Goal: Information Seeking & Learning: Learn about a topic

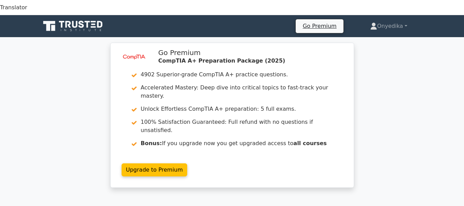
scroll to position [884, 0]
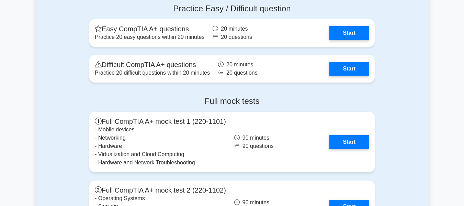
scroll to position [1788, 0]
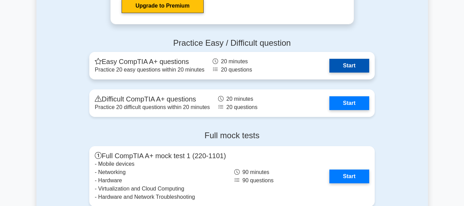
click at [356, 59] on link "Start" at bounding box center [350, 66] width 40 height 14
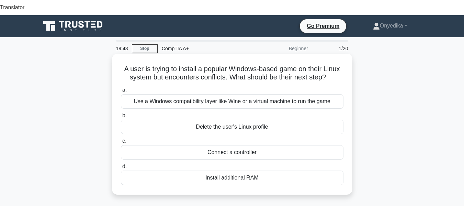
click at [258, 94] on div "Use a Windows compatibility layer like Wine or a virtual machine to run the game" at bounding box center [232, 101] width 223 height 14
click at [121, 88] on input "a. Use a Windows compatibility layer like Wine or a virtual machine to run the …" at bounding box center [121, 90] width 0 height 4
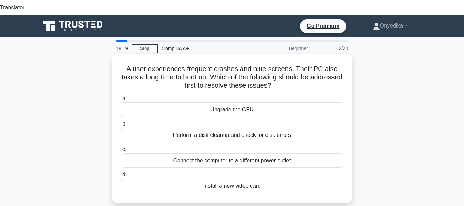
click at [251, 128] on div "Perform a disk cleanup and check for disk errors" at bounding box center [232, 135] width 223 height 14
click at [121, 122] on input "b. Perform a disk cleanup and check for disk errors" at bounding box center [121, 124] width 0 height 4
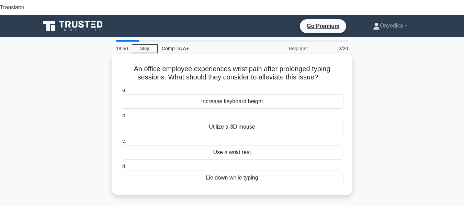
click at [239, 145] on div "Use a wrist rest" at bounding box center [232, 152] width 223 height 14
click at [208, 145] on div "Use a wrist rest" at bounding box center [232, 152] width 223 height 14
click at [121, 140] on input "c. Use a wrist rest" at bounding box center [121, 141] width 0 height 4
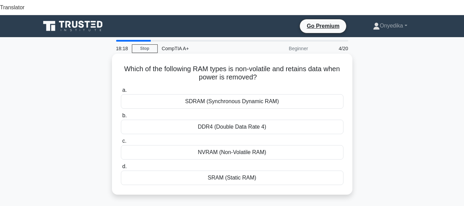
click at [239, 145] on div "NVRAM (Non-Volatile RAM)" at bounding box center [232, 152] width 223 height 14
click at [121, 139] on input "c. NVRAM (Non-Volatile RAM)" at bounding box center [121, 141] width 0 height 4
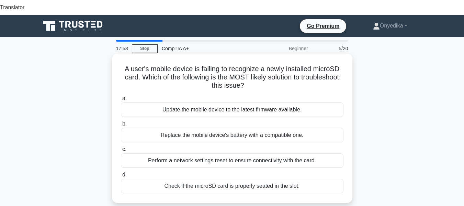
click at [214, 179] on div "Check if the microSD card is properly seated in the slot." at bounding box center [232, 186] width 223 height 14
click at [121, 173] on input "d. Check if the microSD card is properly seated in the slot." at bounding box center [121, 175] width 0 height 4
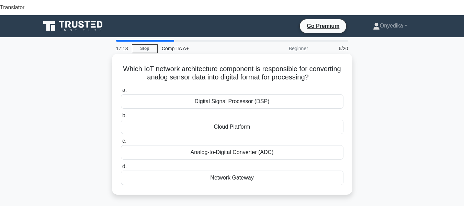
click at [234, 145] on div "Analog-to-Digital Converter (ADC)" at bounding box center [232, 152] width 223 height 14
click at [121, 141] on input "c. Analog-to-Digital Converter (ADC)" at bounding box center [121, 141] width 0 height 4
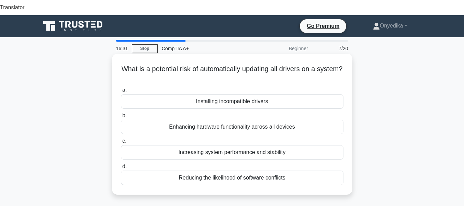
click at [252, 145] on div "Increasing system performance and stability" at bounding box center [232, 152] width 223 height 14
click at [121, 139] on input "c. Increasing system performance and stability" at bounding box center [121, 141] width 0 height 4
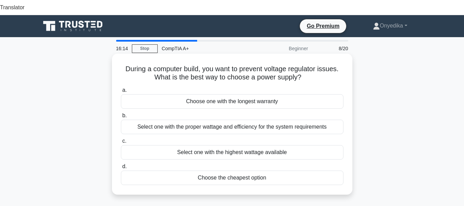
click at [238, 120] on div "Select one with the proper wattage and efficiency for the system requirements" at bounding box center [232, 127] width 223 height 14
click at [121, 116] on input "b. Select one with the proper wattage and efficiency for the system requirements" at bounding box center [121, 115] width 0 height 4
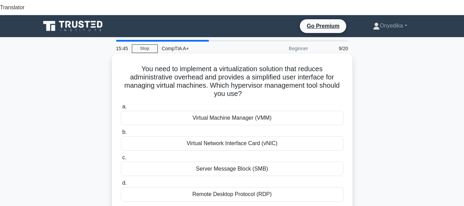
click at [220, 111] on div "Virtual Machine Manager (VMM)" at bounding box center [232, 118] width 223 height 14
click at [121, 105] on input "a. Virtual Machine Manager (VMM)" at bounding box center [121, 107] width 0 height 4
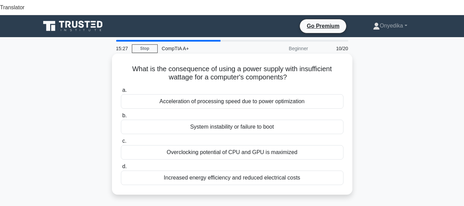
click at [252, 120] on div "System instability or failure to boot" at bounding box center [232, 127] width 223 height 14
click at [121, 116] on input "b. System instability or failure to boot" at bounding box center [121, 115] width 0 height 4
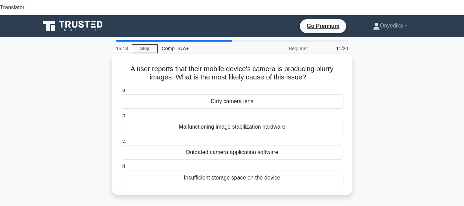
click at [233, 94] on div "Dirty camera lens" at bounding box center [232, 101] width 223 height 14
click at [121, 90] on input "a. Dirty camera lens" at bounding box center [121, 90] width 0 height 4
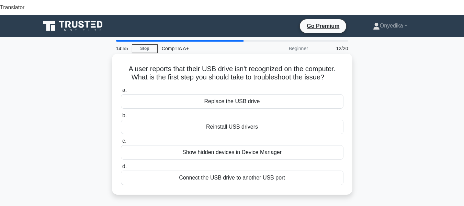
click at [239, 171] on div "Connect the USB drive to another USB port" at bounding box center [232, 178] width 223 height 14
click at [121, 164] on input "d. Connect the USB drive to another USB port" at bounding box center [121, 166] width 0 height 4
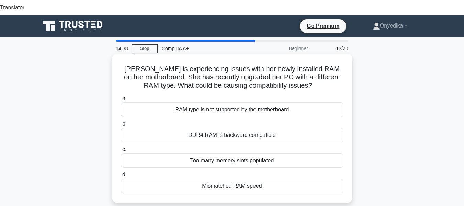
click at [246, 102] on div "RAM type is not supported by the motherboard" at bounding box center [232, 109] width 223 height 14
click at [121, 96] on input "a. RAM type is not supported by the motherboard" at bounding box center [121, 98] width 0 height 4
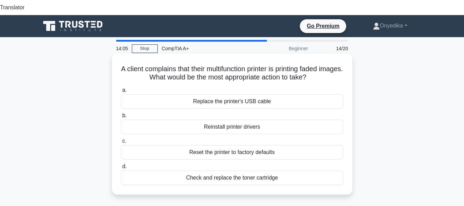
click at [233, 171] on div "Check and replace the toner cartridge" at bounding box center [232, 178] width 223 height 14
click at [121, 166] on input "d. Check and replace the toner cartridge" at bounding box center [121, 166] width 0 height 4
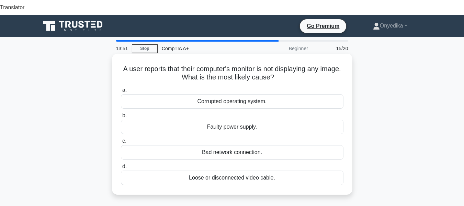
click at [248, 171] on div "Loose or disconnected video cable." at bounding box center [232, 178] width 223 height 14
click at [121, 164] on input "d. Loose or disconnected video cable." at bounding box center [121, 166] width 0 height 4
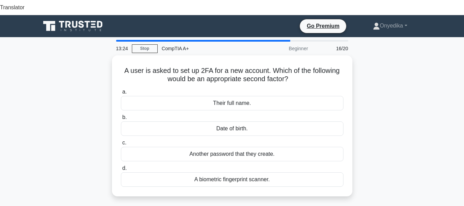
click at [248, 172] on div "A biometric fingerprint scanner." at bounding box center [232, 179] width 223 height 14
click at [121, 166] on input "d. A biometric fingerprint scanner." at bounding box center [121, 168] width 0 height 4
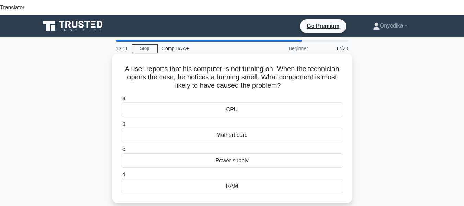
click at [233, 153] on div "Power supply" at bounding box center [232, 160] width 223 height 14
click at [121, 150] on input "c. Power supply" at bounding box center [121, 149] width 0 height 4
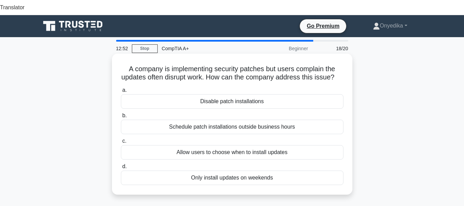
click at [251, 121] on div "Schedule patch installations outside business hours" at bounding box center [232, 127] width 223 height 14
click at [121, 118] on input "b. Schedule patch installations outside business hours" at bounding box center [121, 115] width 0 height 4
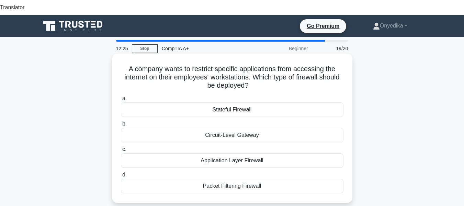
click at [247, 153] on div "Application Layer Firewall" at bounding box center [232, 160] width 223 height 14
click at [121, 147] on input "c. Application Layer Firewall" at bounding box center [121, 149] width 0 height 4
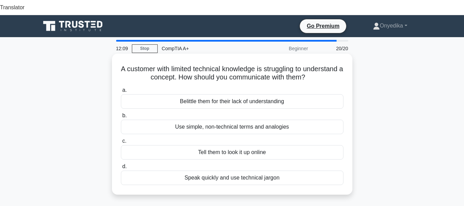
click at [228, 120] on div "Use simple, non-technical terms and analogies" at bounding box center [232, 127] width 223 height 14
click at [121, 114] on input "b. Use simple, non-technical terms and analogies" at bounding box center [121, 115] width 0 height 4
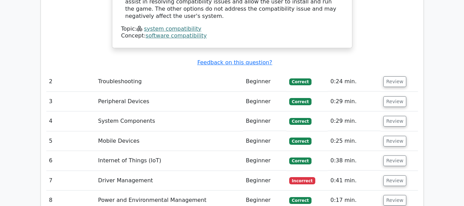
scroll to position [894, 0]
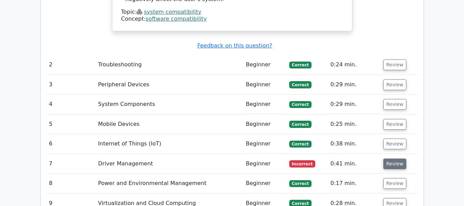
click at [399, 158] on button "Review" at bounding box center [395, 163] width 23 height 11
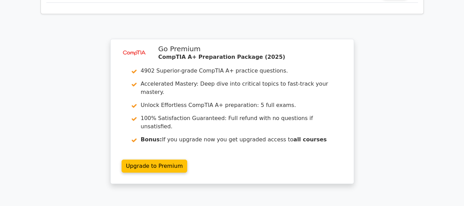
scroll to position [1766, 0]
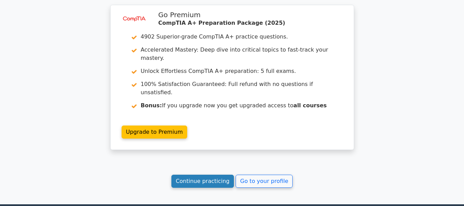
click at [211, 175] on link "Continue practicing" at bounding box center [203, 181] width 63 height 13
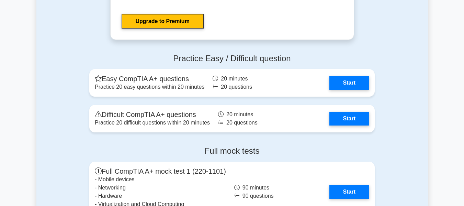
scroll to position [1788, 0]
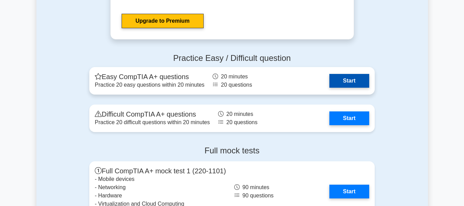
click at [355, 74] on link "Start" at bounding box center [350, 81] width 40 height 14
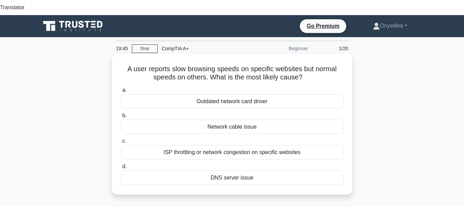
click at [257, 145] on div "ISP throttling or network congestion on specific websites" at bounding box center [232, 152] width 223 height 14
click at [121, 139] on input "c. ISP throttling or network congestion on specific websites" at bounding box center [121, 141] width 0 height 4
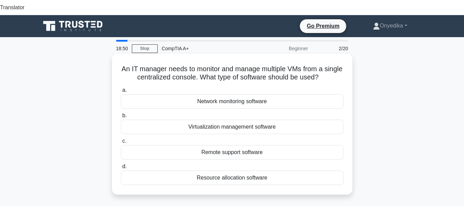
click at [255, 120] on div "Virtualization management software" at bounding box center [232, 127] width 223 height 14
click at [121, 114] on input "b. Virtualization management software" at bounding box center [121, 115] width 0 height 4
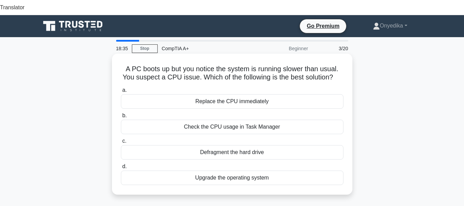
click at [255, 120] on div "Check the CPU usage in Task Manager" at bounding box center [232, 127] width 223 height 14
click at [121, 113] on input "b. Check the CPU usage in Task Manager" at bounding box center [121, 115] width 0 height 4
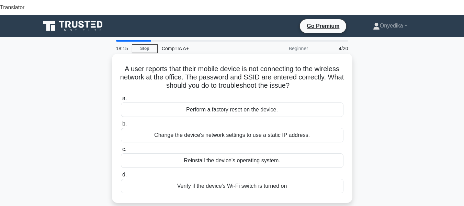
click at [225, 179] on div "Verify if the device's Wi-Fi switch is turned on" at bounding box center [232, 186] width 223 height 14
click at [121, 173] on input "d. Verify if the device's Wi-Fi switch is turned on" at bounding box center [121, 175] width 0 height 4
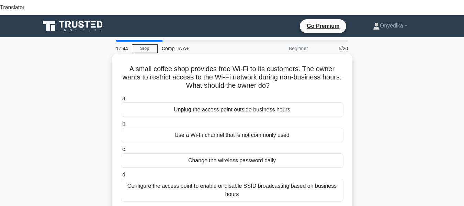
click at [219, 179] on div "Configure the access point to enable or disable SSID broadcasting based on busi…" at bounding box center [232, 190] width 223 height 23
click at [121, 173] on input "d. Configure the access point to enable or disable SSID broadcasting based on b…" at bounding box center [121, 175] width 0 height 4
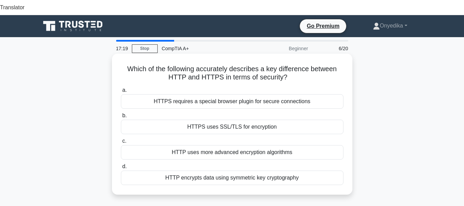
click at [244, 120] on div "HTTPS uses SSL/TLS for encryption" at bounding box center [232, 127] width 223 height 14
click at [121, 114] on input "b. HTTPS uses SSL/TLS for encryption" at bounding box center [121, 115] width 0 height 4
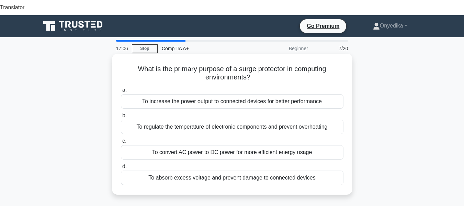
click at [238, 171] on div "To absorb excess voltage and prevent damage to connected devices" at bounding box center [232, 178] width 223 height 14
click at [121, 165] on input "d. To absorb excess voltage and prevent damage to connected devices" at bounding box center [121, 166] width 0 height 4
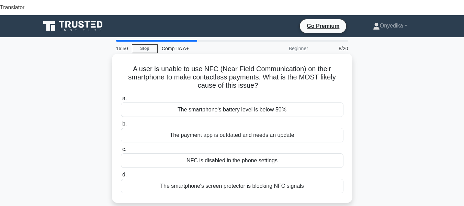
click at [233, 153] on div "NFC is disabled in the phone settings" at bounding box center [232, 160] width 223 height 14
click at [121, 147] on input "c. NFC is disabled in the phone settings" at bounding box center [121, 149] width 0 height 4
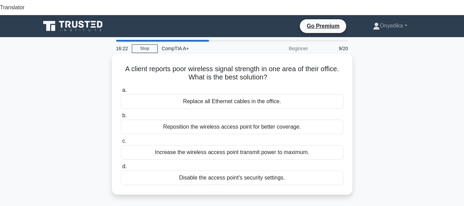
click at [255, 120] on div "Reposition the wireless access point for better coverage." at bounding box center [232, 127] width 223 height 14
click at [121, 113] on input "b. Reposition the wireless access point for better coverage." at bounding box center [121, 115] width 0 height 4
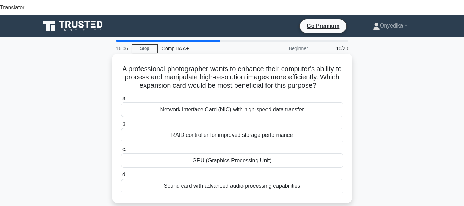
click at [222, 153] on div "GPU (Graphics Processing Unit)" at bounding box center [232, 160] width 223 height 14
click at [121, 147] on input "c. GPU (Graphics Processing Unit)" at bounding box center [121, 149] width 0 height 4
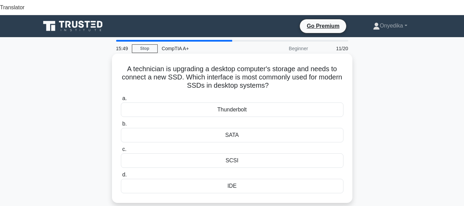
click at [235, 128] on div "SATA" at bounding box center [232, 135] width 223 height 14
click at [121, 125] on input "b. SATA" at bounding box center [121, 124] width 0 height 4
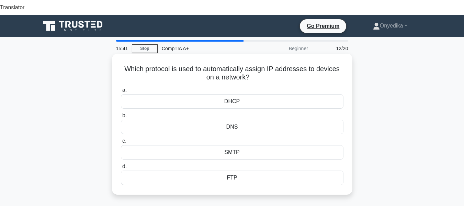
click at [233, 94] on div "DHCP" at bounding box center [232, 101] width 223 height 14
click at [121, 88] on input "a. DHCP" at bounding box center [121, 90] width 0 height 4
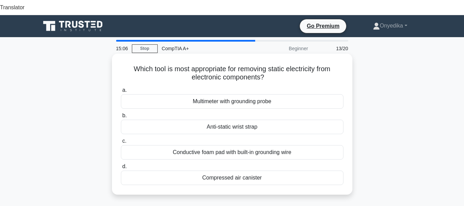
click at [241, 145] on div "Conductive foam pad with built-in grounding wire" at bounding box center [232, 152] width 223 height 14
click at [121, 139] on input "c. Conductive foam pad with built-in grounding wire" at bounding box center [121, 141] width 0 height 4
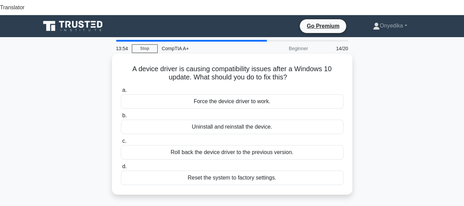
click at [248, 120] on div "Uninstall and reinstall the device." at bounding box center [232, 127] width 223 height 14
click at [121, 113] on input "b. Uninstall and reinstall the device." at bounding box center [121, 115] width 0 height 4
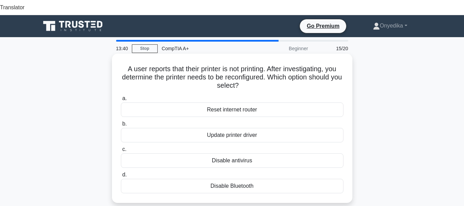
click at [254, 128] on div "Update printer driver" at bounding box center [232, 135] width 223 height 14
click at [121, 122] on input "b. Update printer driver" at bounding box center [121, 124] width 0 height 4
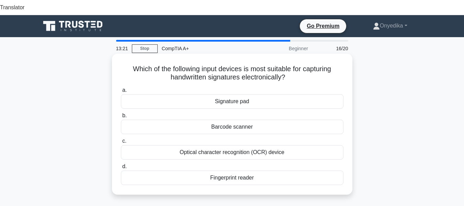
click at [244, 94] on div "Signature pad" at bounding box center [232, 101] width 223 height 14
click at [121, 88] on input "a. Signature pad" at bounding box center [121, 90] width 0 height 4
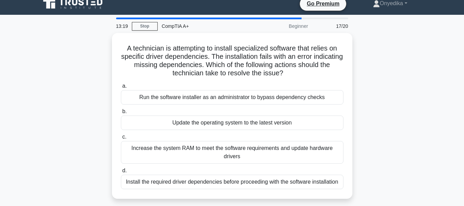
scroll to position [34, 0]
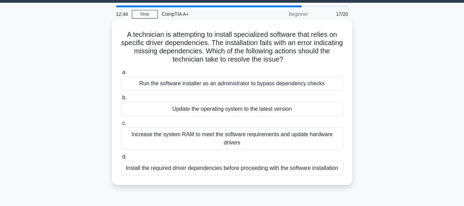
click at [229, 161] on div "Install the required driver dependencies before proceeding with the software in…" at bounding box center [232, 168] width 223 height 14
click at [121, 155] on input "d. Install the required driver dependencies before proceeding with the software…" at bounding box center [121, 157] width 0 height 4
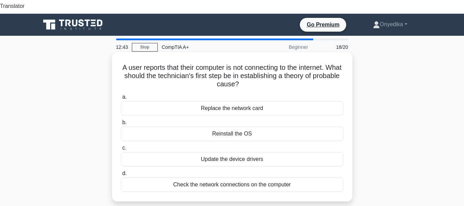
scroll to position [0, 0]
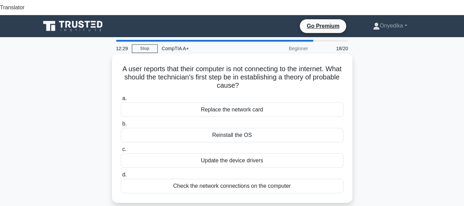
click at [239, 179] on div "Check the network connections on the computer" at bounding box center [232, 186] width 223 height 14
click at [121, 173] on input "d. Check the network connections on the computer" at bounding box center [121, 175] width 0 height 4
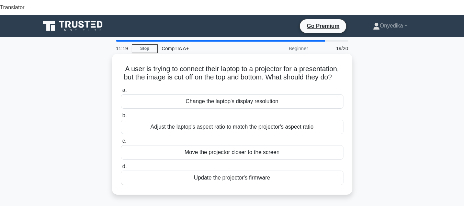
click at [267, 95] on div "Change the laptop's display resolution" at bounding box center [232, 101] width 223 height 14
click at [121, 92] on input "a. Change the laptop's display resolution" at bounding box center [121, 90] width 0 height 4
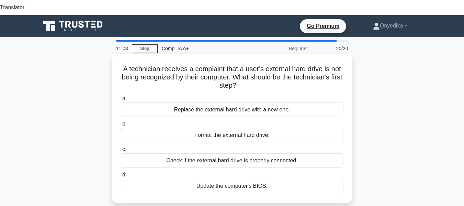
click at [248, 153] on div "Check if the external hard drive is properly connected." at bounding box center [232, 160] width 223 height 14
click at [121, 147] on input "c. Check if the external hard drive is properly connected." at bounding box center [121, 149] width 0 height 4
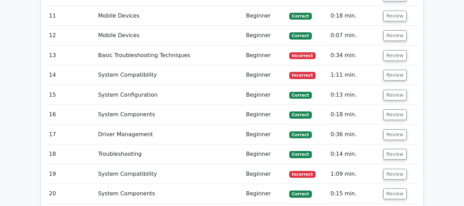
scroll to position [1066, 0]
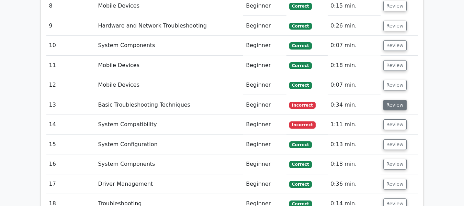
click at [387, 100] on button "Review" at bounding box center [395, 105] width 23 height 11
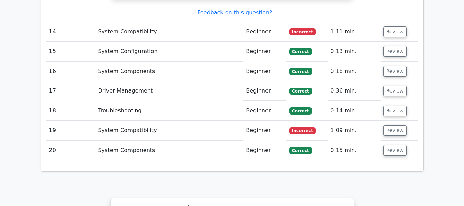
scroll to position [1478, 0]
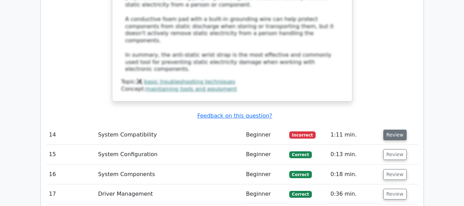
click at [394, 130] on button "Review" at bounding box center [395, 135] width 23 height 11
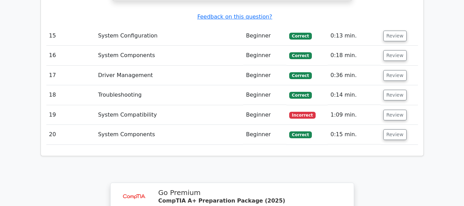
scroll to position [1857, 0]
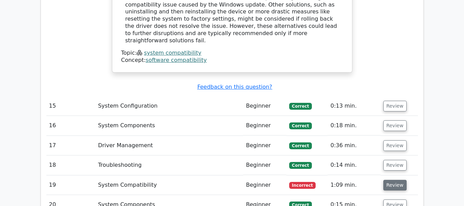
click at [394, 180] on button "Review" at bounding box center [395, 185] width 23 height 11
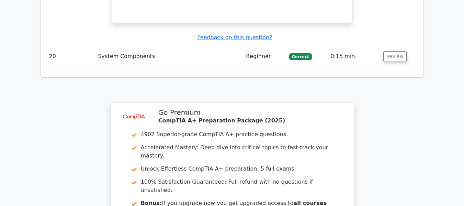
scroll to position [2384, 0]
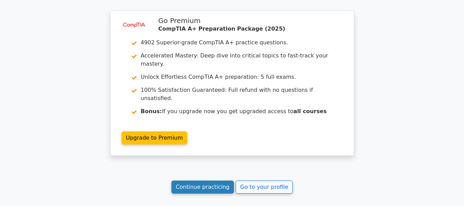
click at [214, 180] on link "Continue practicing" at bounding box center [203, 186] width 63 height 13
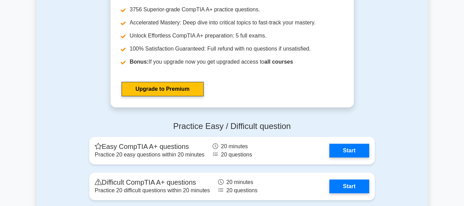
scroll to position [1719, 0]
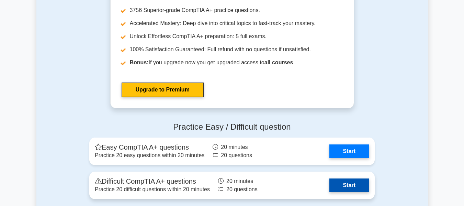
click at [340, 178] on link "Start" at bounding box center [350, 185] width 40 height 14
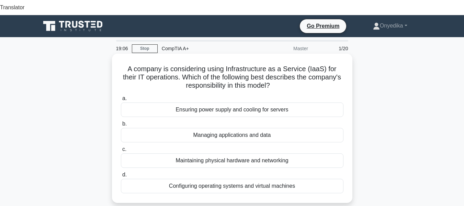
click at [245, 128] on div "Managing applications and data" at bounding box center [232, 135] width 223 height 14
click at [121, 122] on input "b. Managing applications and data" at bounding box center [121, 124] width 0 height 4
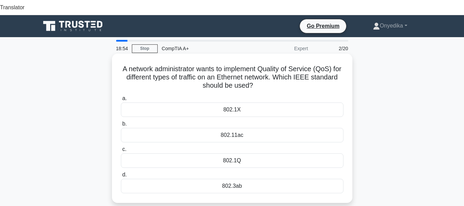
click at [247, 128] on div "802.11ac" at bounding box center [232, 135] width 223 height 14
click at [121, 122] on input "b. 802.11ac" at bounding box center [121, 124] width 0 height 4
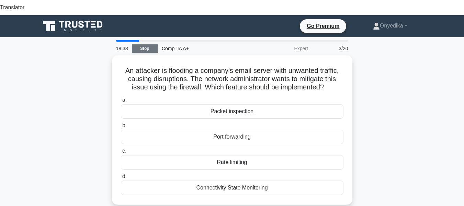
click at [154, 44] on link "Stop" at bounding box center [145, 48] width 26 height 9
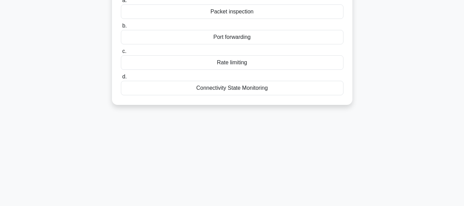
scroll to position [103, 0]
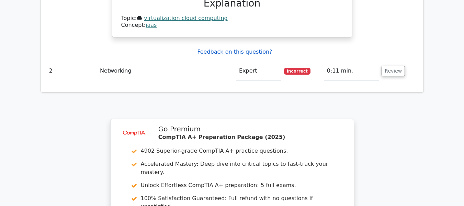
scroll to position [688, 0]
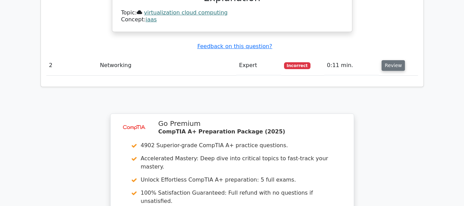
click at [387, 60] on button "Review" at bounding box center [393, 65] width 23 height 11
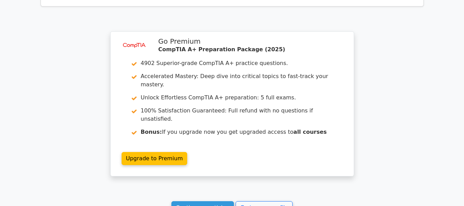
scroll to position [1185, 0]
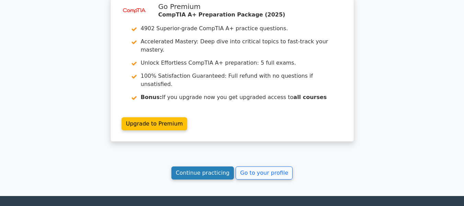
click at [211, 166] on link "Continue practicing" at bounding box center [203, 172] width 63 height 13
